Goal: Task Accomplishment & Management: Manage account settings

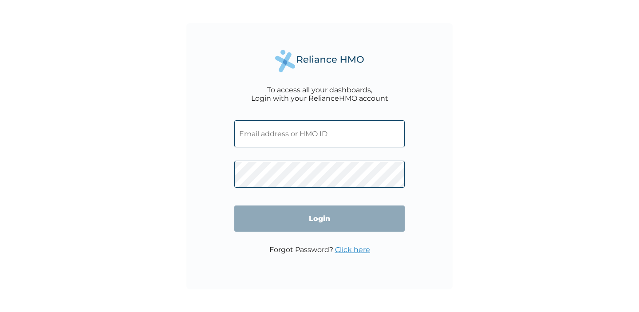
click at [297, 132] on input "text" at bounding box center [319, 133] width 170 height 27
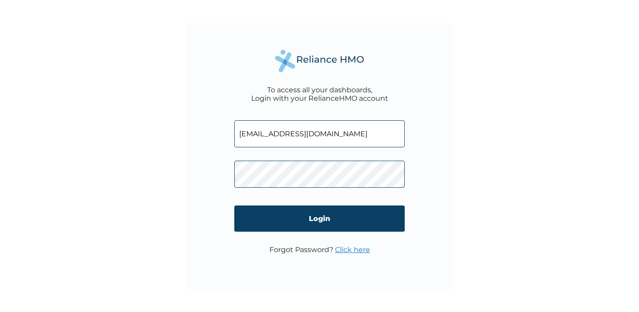
type input "people@uvest.homes"
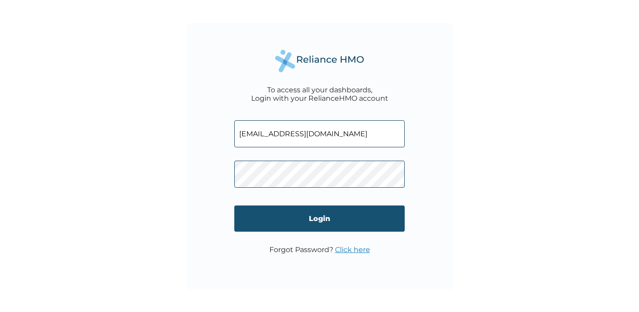
click at [255, 220] on input "Login" at bounding box center [319, 218] width 170 height 26
